Goal: Task Accomplishment & Management: Manage account settings

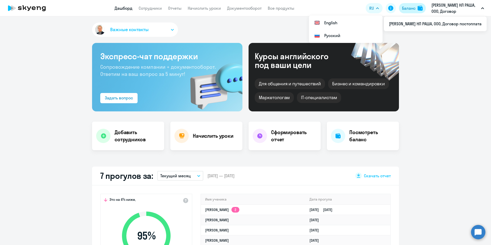
click at [414, 8] on div "Баланс" at bounding box center [409, 8] width 14 height 6
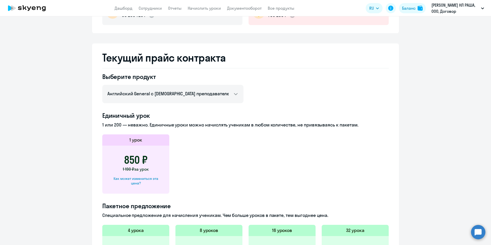
scroll to position [115, 0]
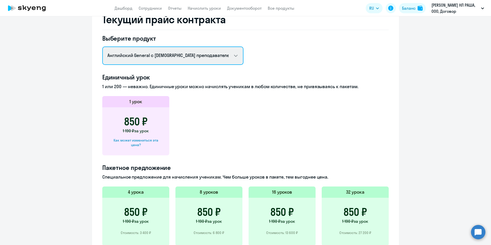
click at [237, 56] on select "Английский General с [DEMOGRAPHIC_DATA] преподавателем Английский General с [DE…" at bounding box center [172, 56] width 141 height 18
click at [102, 47] on select "Английский General с [DEMOGRAPHIC_DATA] преподавателем Английский General с [DE…" at bounding box center [172, 56] width 141 height 18
click at [230, 56] on select "Английский General с [DEMOGRAPHIC_DATA] преподавателем Английский General с [DE…" at bounding box center [172, 56] width 141 height 18
click at [102, 47] on select "Английский General с [DEMOGRAPHIC_DATA] преподавателем Английский General с [DE…" at bounding box center [172, 56] width 141 height 18
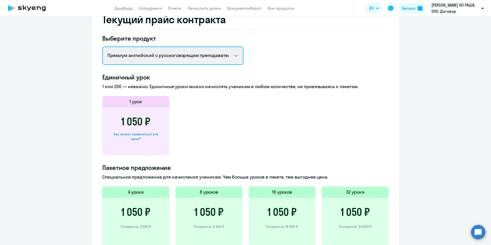
click at [233, 56] on select "Английский General с [DEMOGRAPHIC_DATA] преподавателем Английский General с [DE…" at bounding box center [172, 56] width 141 height 18
click at [102, 47] on select "Английский General с [DEMOGRAPHIC_DATA] преподавателем Английский General с [DE…" at bounding box center [172, 56] width 141 height 18
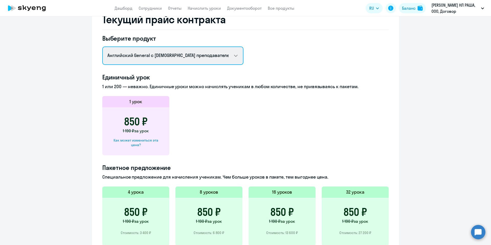
click at [230, 53] on select "Английский General с [DEMOGRAPHIC_DATA] преподавателем Английский General с [DE…" at bounding box center [172, 56] width 141 height 18
click at [102, 47] on select "Английский General с [DEMOGRAPHIC_DATA] преподавателем Английский General с [DE…" at bounding box center [172, 56] width 141 height 18
click at [236, 59] on select "Английский General с [DEMOGRAPHIC_DATA] преподавателем Английский General с [DE…" at bounding box center [172, 56] width 141 height 18
select select "english_adult_not_native_speaker_premium"
click at [102, 47] on select "Английский General с [DEMOGRAPHIC_DATA] преподавателем Английский General с [DE…" at bounding box center [172, 56] width 141 height 18
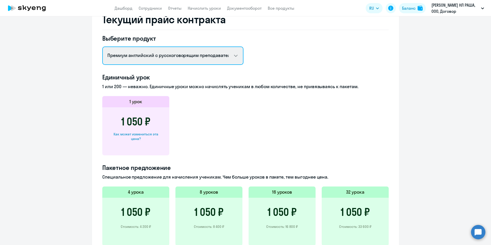
click at [234, 55] on select "Английский General с [DEMOGRAPHIC_DATA] преподавателем Английский General с [DE…" at bounding box center [172, 56] width 141 height 18
click at [102, 47] on select "Английский General с [DEMOGRAPHIC_DATA] преподавателем Английский General с [DE…" at bounding box center [172, 56] width 141 height 18
